Goal: Task Accomplishment & Management: Manage account settings

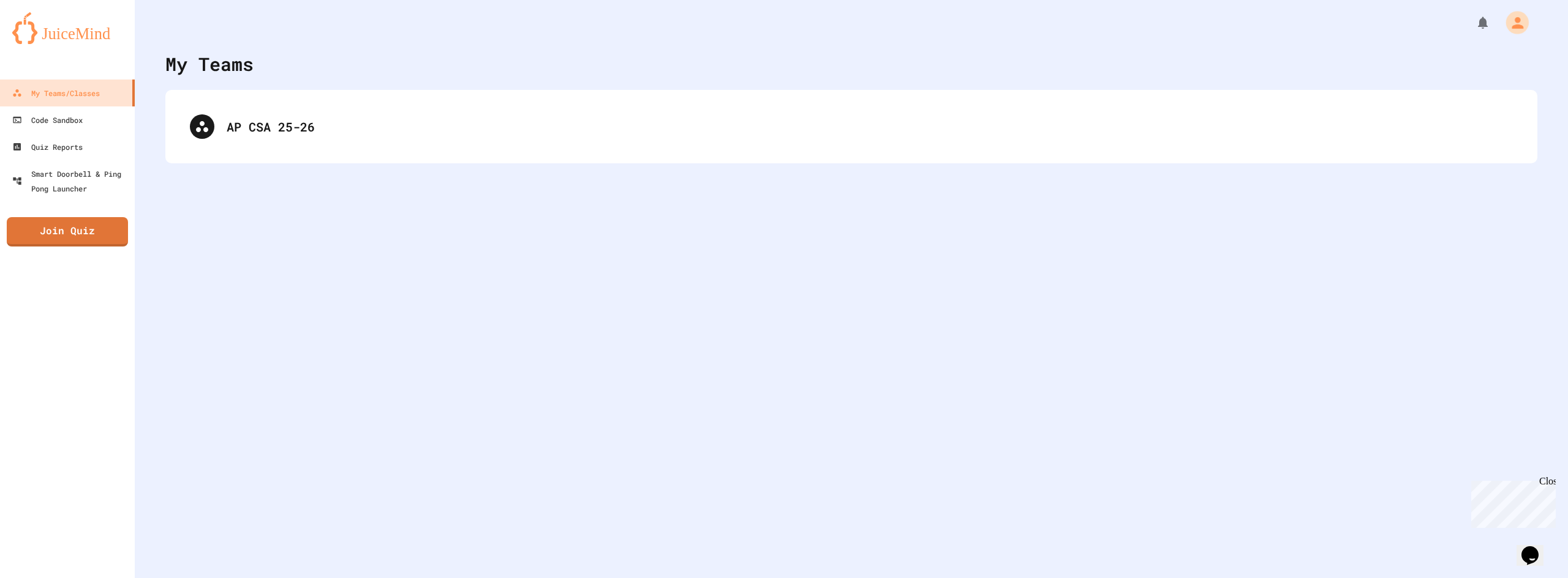
click at [1511, 24] on icon "My Account" at bounding box center [1516, 23] width 17 height 17
